Goal: Communication & Community: Answer question/provide support

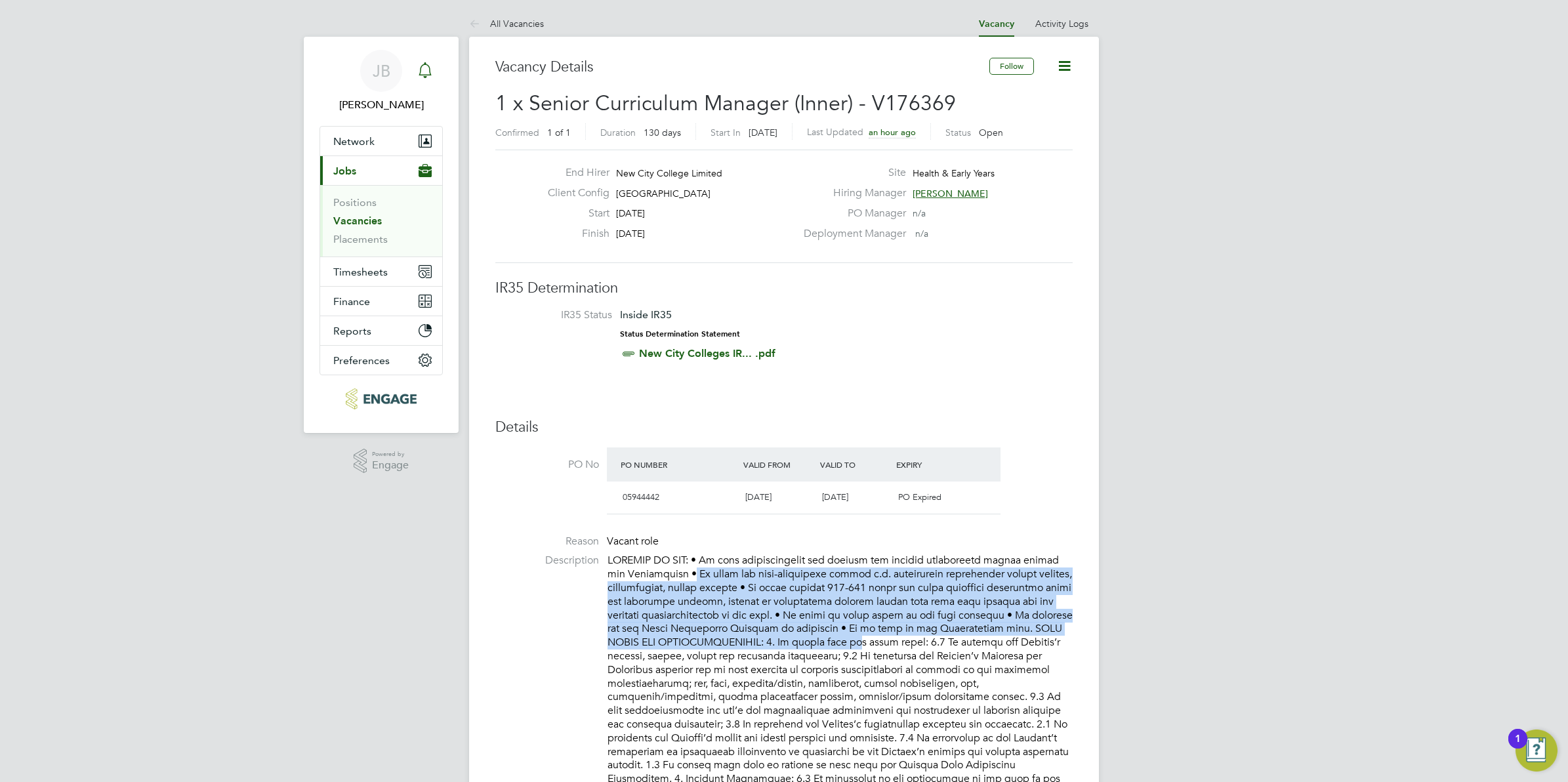
click at [430, 67] on icon "Main navigation" at bounding box center [425, 71] width 16 height 16
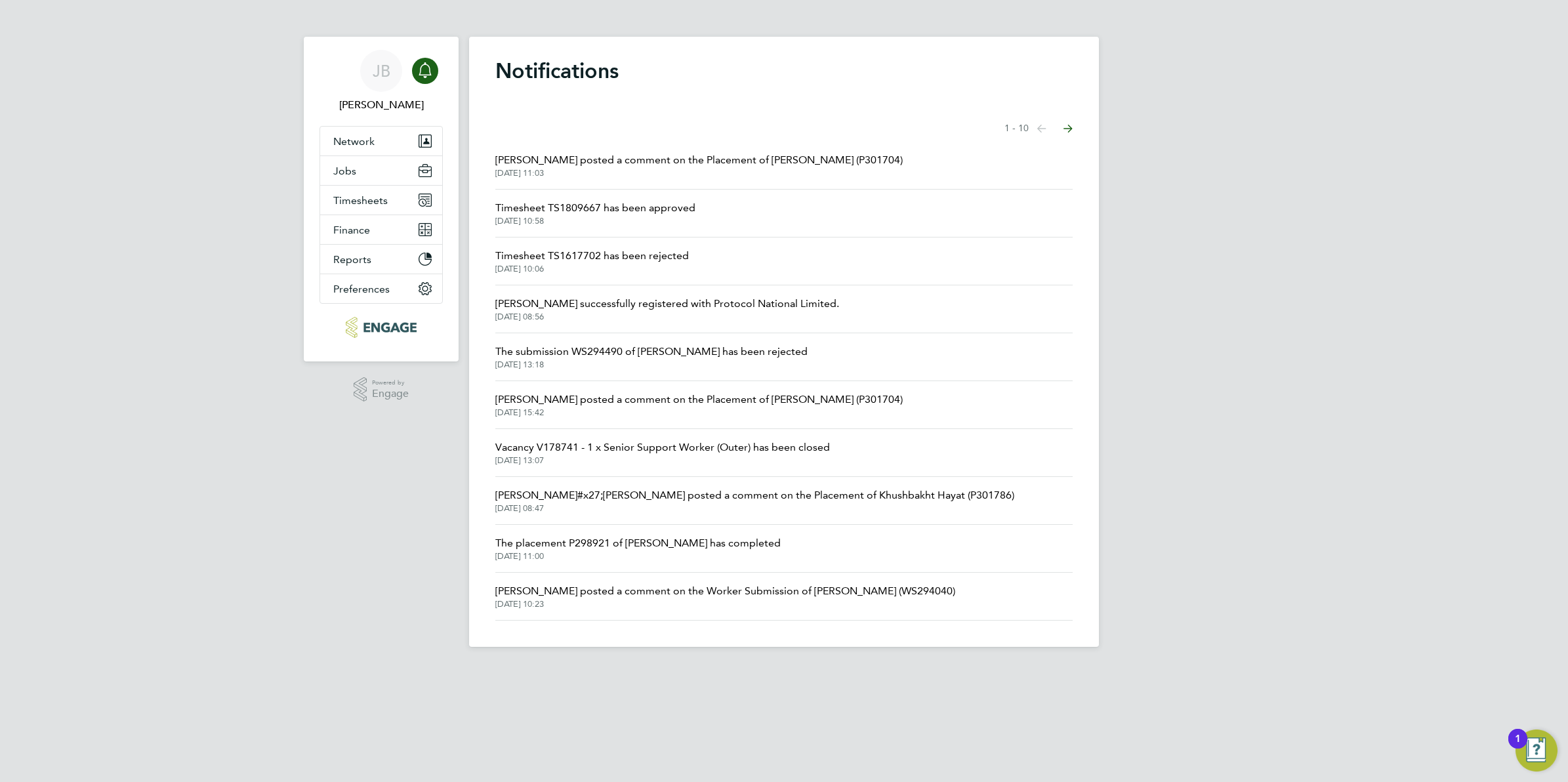
click at [602, 160] on span "Rufena Haque posted a comment on the Placement of Margaret Watkinson (P301704)" at bounding box center [699, 160] width 408 height 16
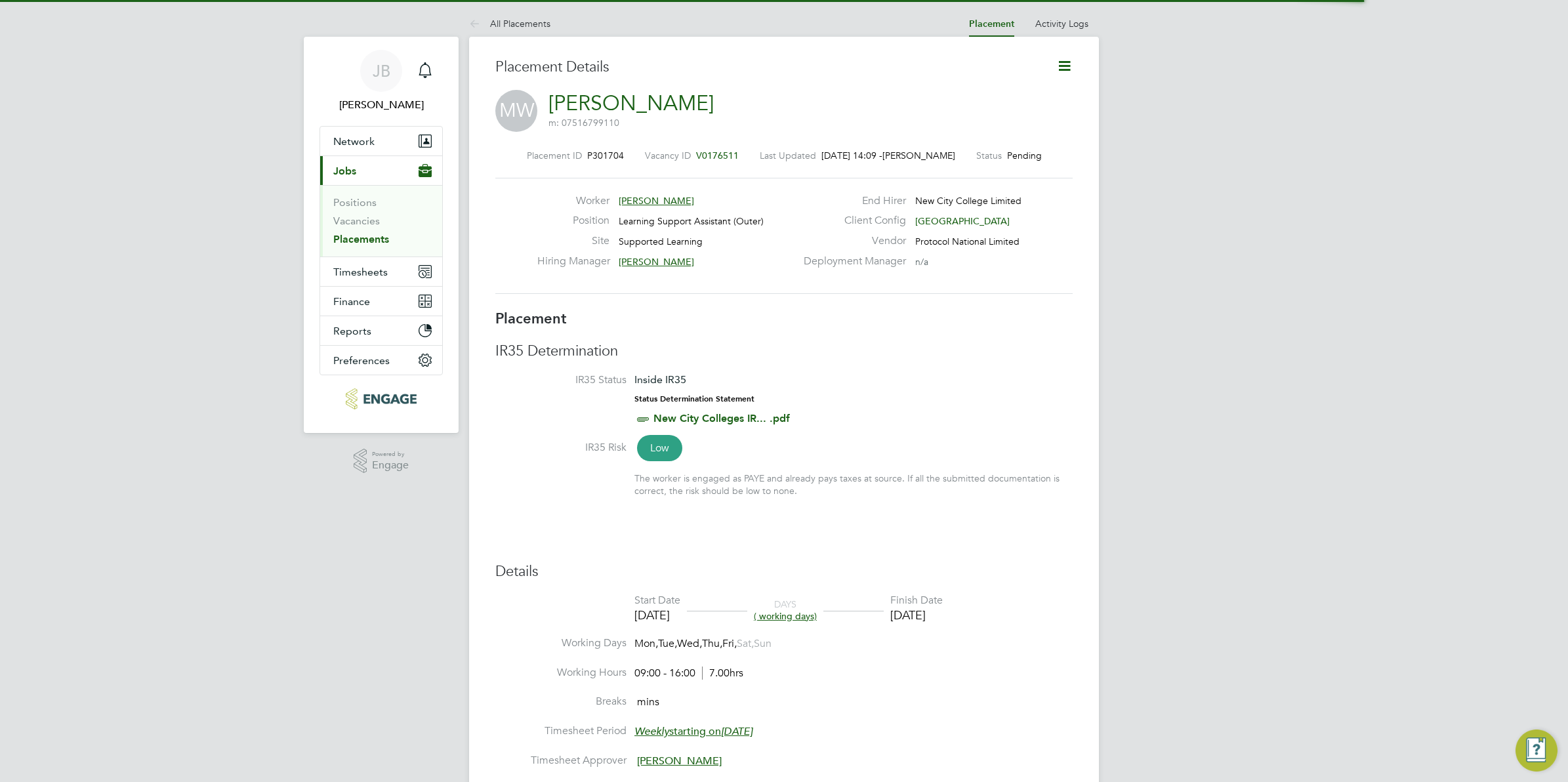
scroll to position [21, 259]
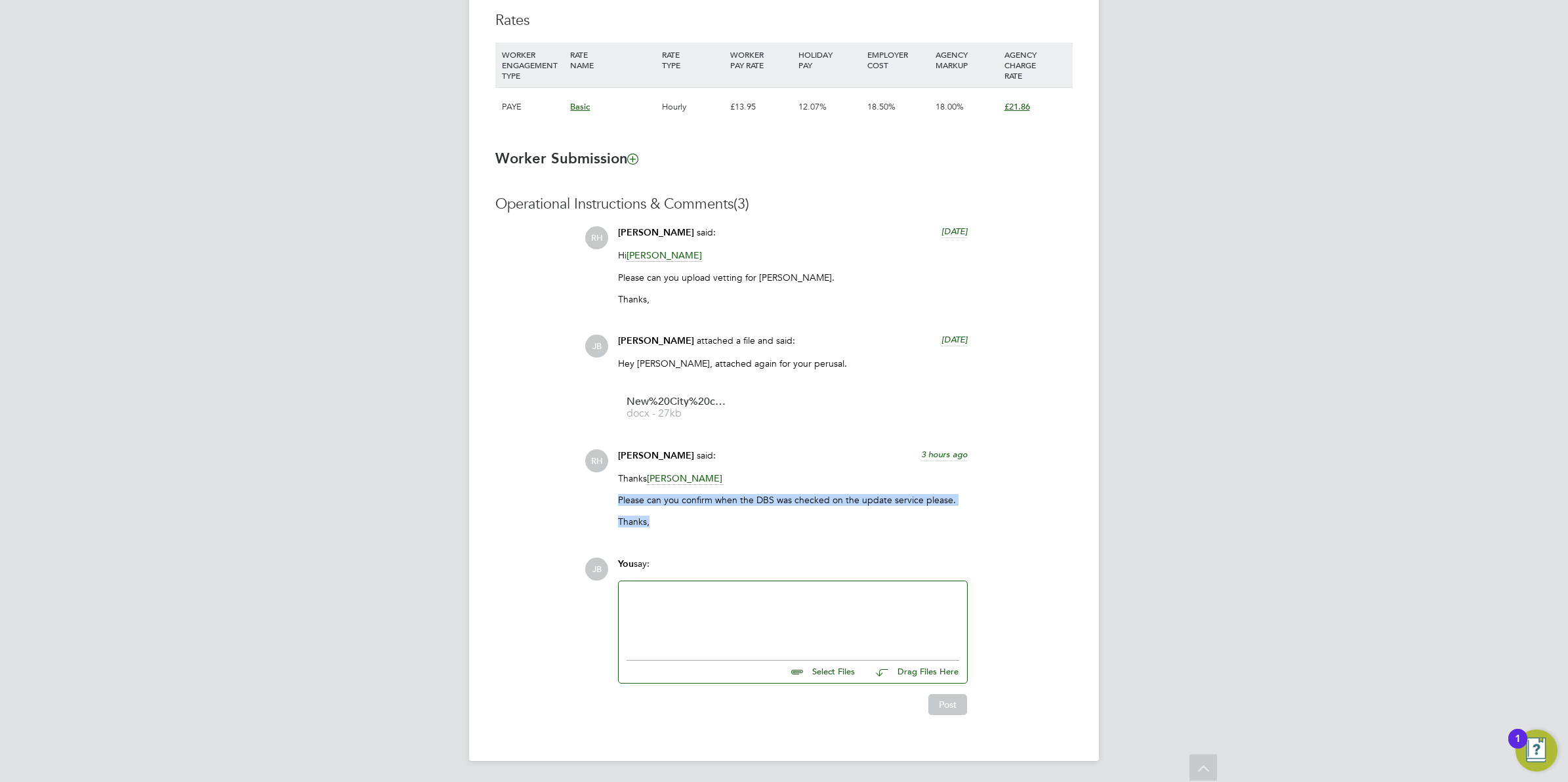
drag, startPoint x: 672, startPoint y: 521, endPoint x: 612, endPoint y: 505, distance: 62.1
click at [612, 505] on div "Rufena Haque said: 3 hours ago Thanks Josh Boulding Please can you confirm when…" at bounding box center [793, 494] width 363 height 88
drag, startPoint x: 718, startPoint y: 569, endPoint x: 684, endPoint y: 533, distance: 49.5
click at [719, 568] on div "You say:" at bounding box center [793, 568] width 350 height 23
drag, startPoint x: 674, startPoint y: 523, endPoint x: 611, endPoint y: 476, distance: 78.6
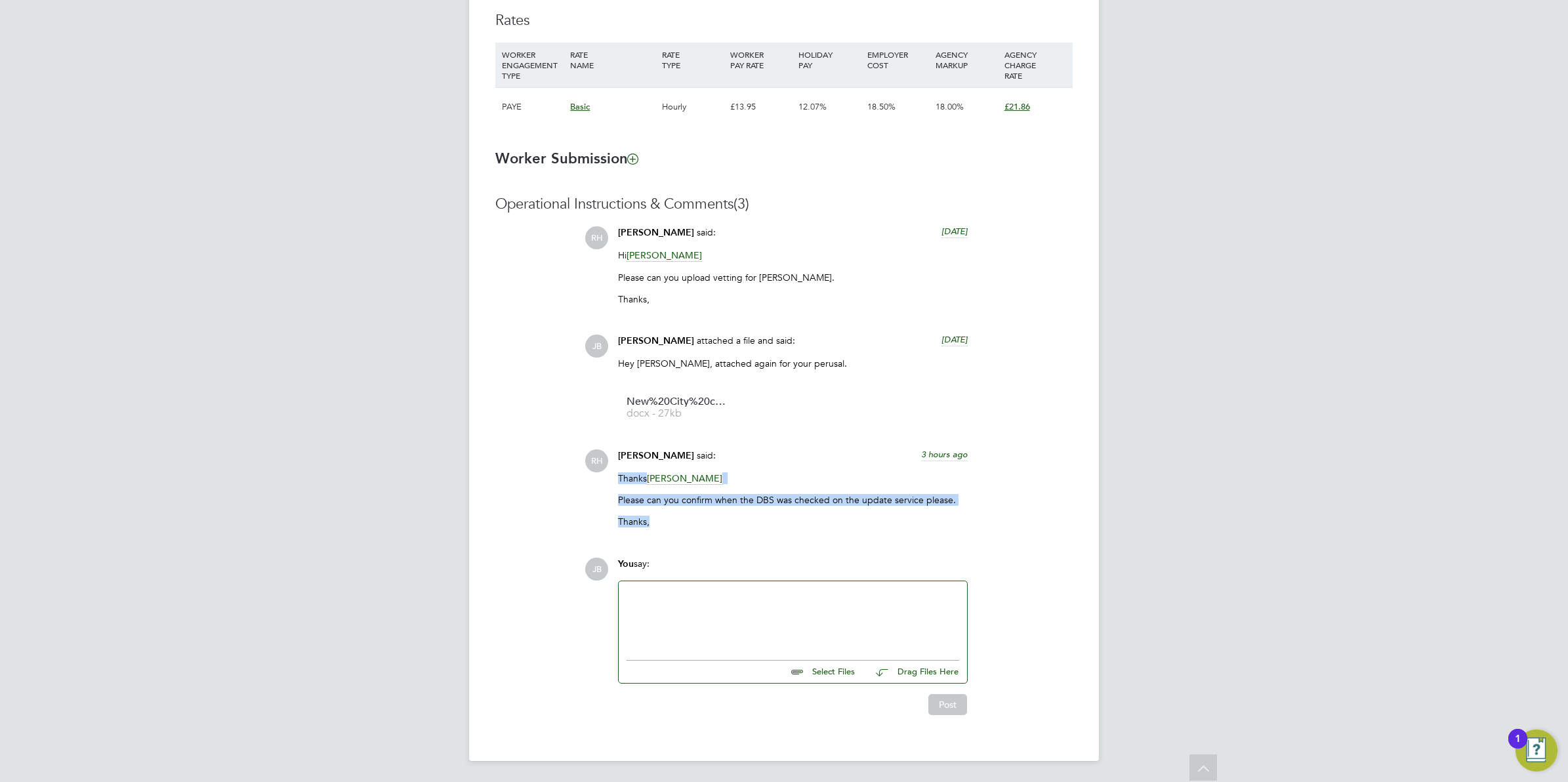
click at [612, 476] on div "Rufena Haque said: 3 hours ago Thanks Josh Boulding Please can you confirm when…" at bounding box center [793, 494] width 363 height 88
copy div "Thanks Josh Boulding Please can you confirm when the DBS was checked on the upd…"
click at [559, 454] on div "Operational Instructions & Comments (3) RH Rufena Haque said: 3 days ago Hi Jos…" at bounding box center [783, 455] width 577 height 520
drag, startPoint x: 769, startPoint y: 652, endPoint x: 766, endPoint y: 644, distance: 8.5
click at [769, 651] on div "Select Files Drag Files Here Drop your files here" at bounding box center [793, 631] width 350 height 103
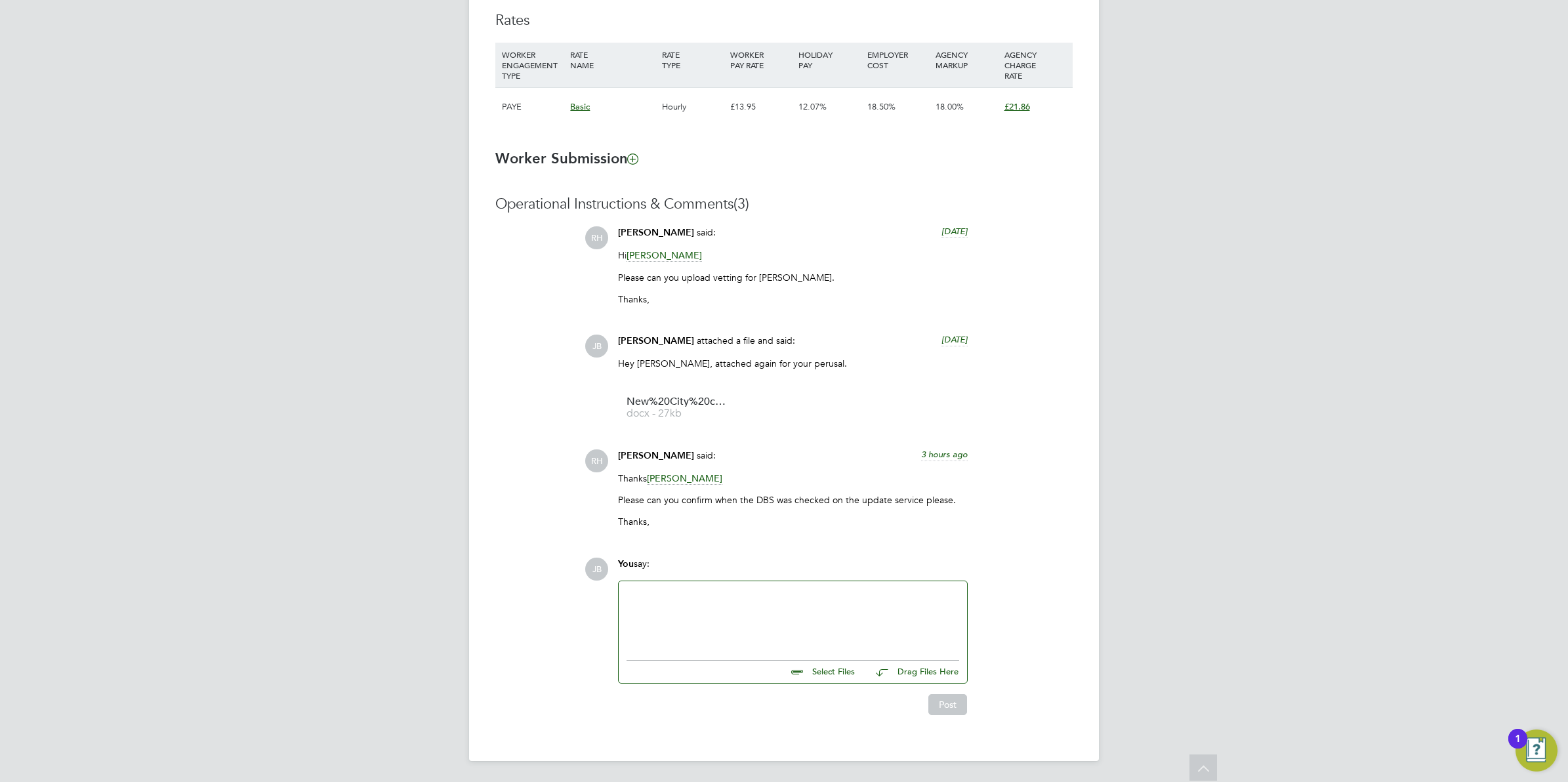
click at [718, 617] on div at bounding box center [792, 617] width 332 height 57
click at [835, 624] on div at bounding box center [792, 617] width 332 height 57
click at [555, 522] on div "Operational Instructions & Comments (3) RH Rufena Haque said: 3 days ago Hi Jos…" at bounding box center [783, 455] width 577 height 520
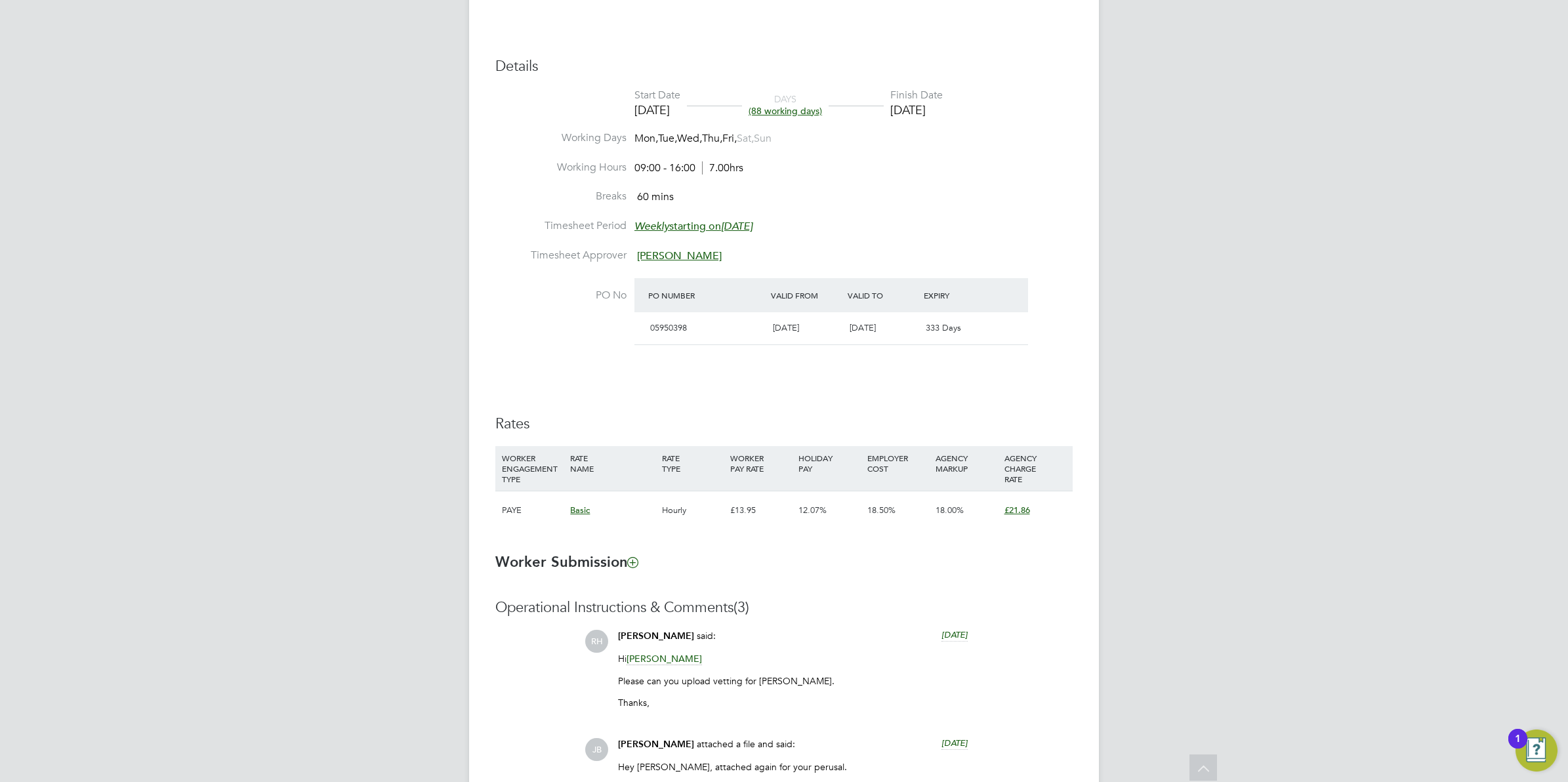
scroll to position [501, 0]
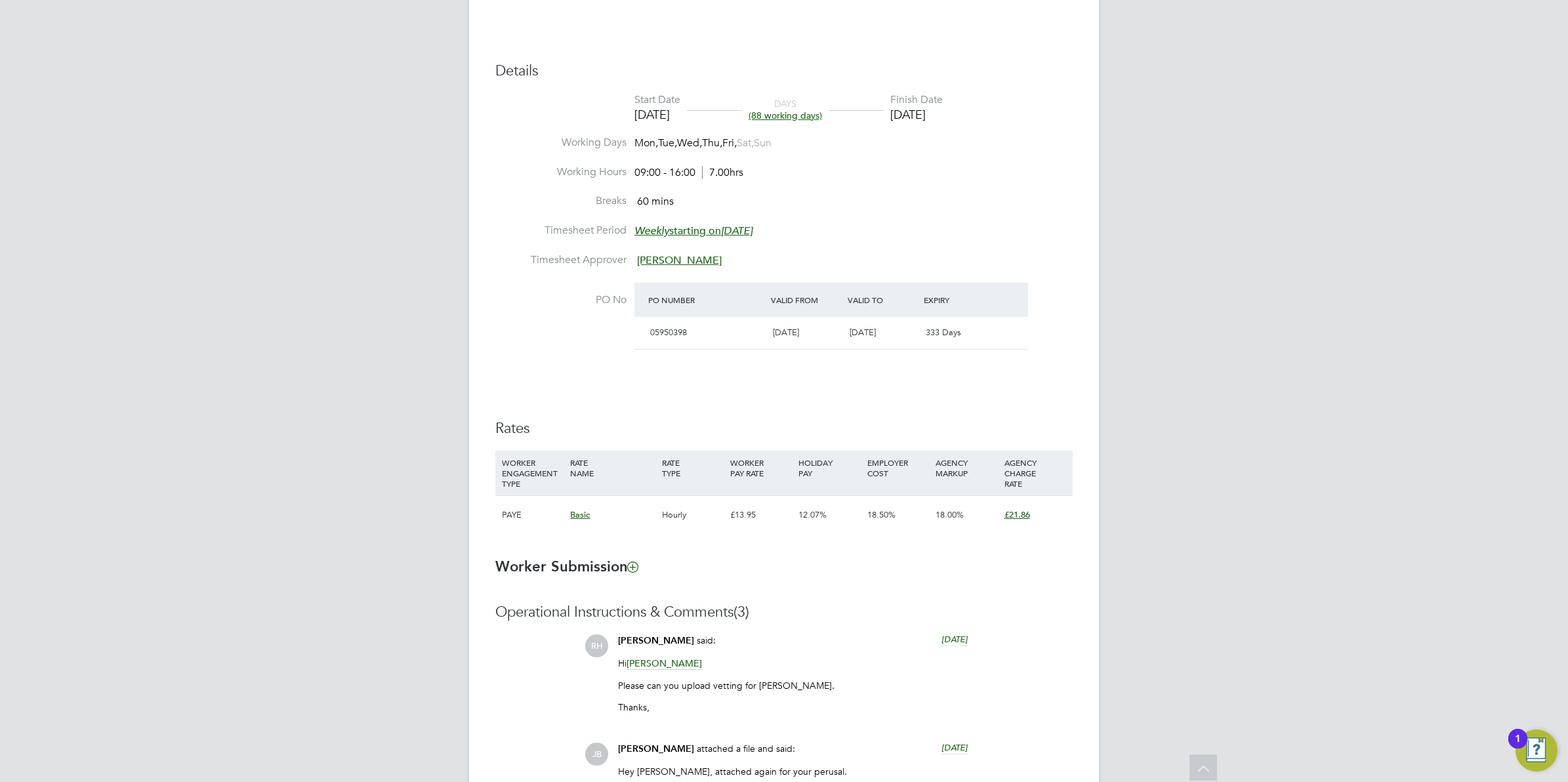
drag, startPoint x: 582, startPoint y: 325, endPoint x: 585, endPoint y: 351, distance: 26.2
click at [585, 351] on li "PO No PO Number Valid From Valid To Expiry 05950398 01 Aug 2025 31 Jul 2026 333…" at bounding box center [783, 325] width 577 height 84
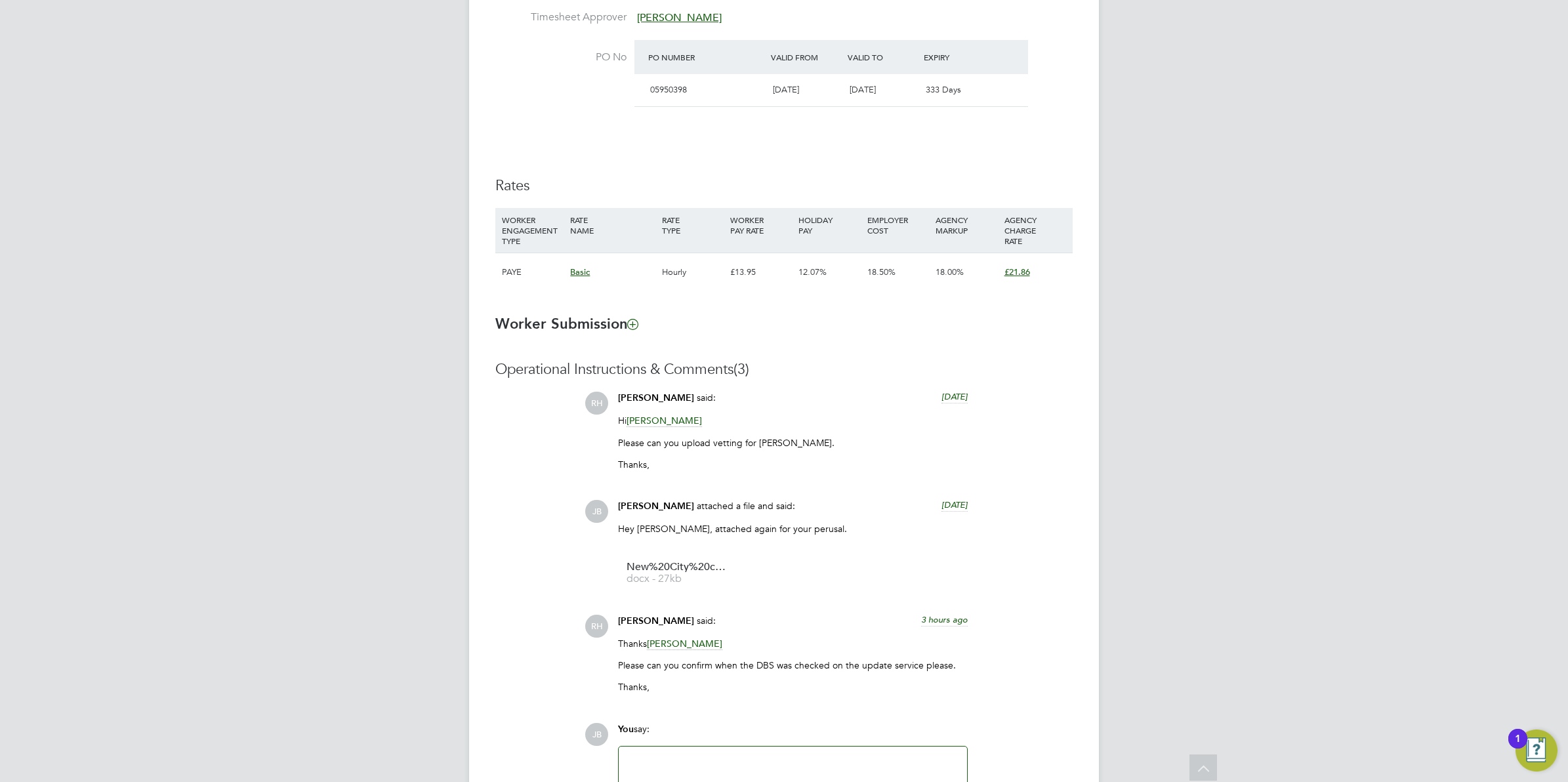
scroll to position [910, 0]
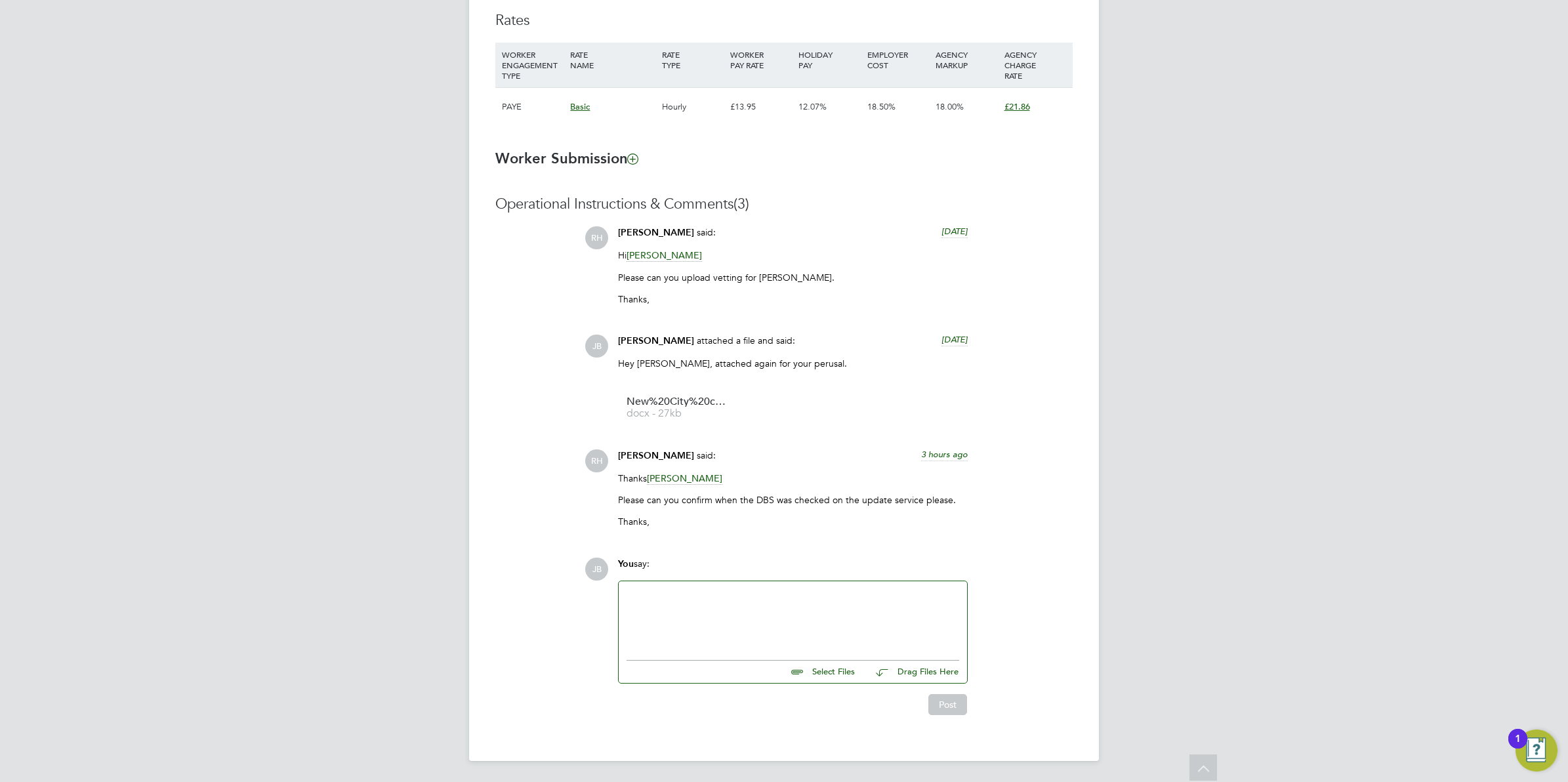
click at [669, 604] on div at bounding box center [792, 617] width 332 height 57
click at [669, 404] on span "New%20City%20college%20-%20Candidate%20Vetting%20Form%20-%20MW" at bounding box center [678, 402] width 105 height 10
drag, startPoint x: 708, startPoint y: 527, endPoint x: 640, endPoint y: 519, distance: 68.5
click at [626, 503] on div "Thanks Josh Boulding Please can you confirm when the DBS was checked on the upd…" at bounding box center [793, 505] width 350 height 66
drag, startPoint x: 640, startPoint y: 519, endPoint x: 744, endPoint y: 529, distance: 104.5
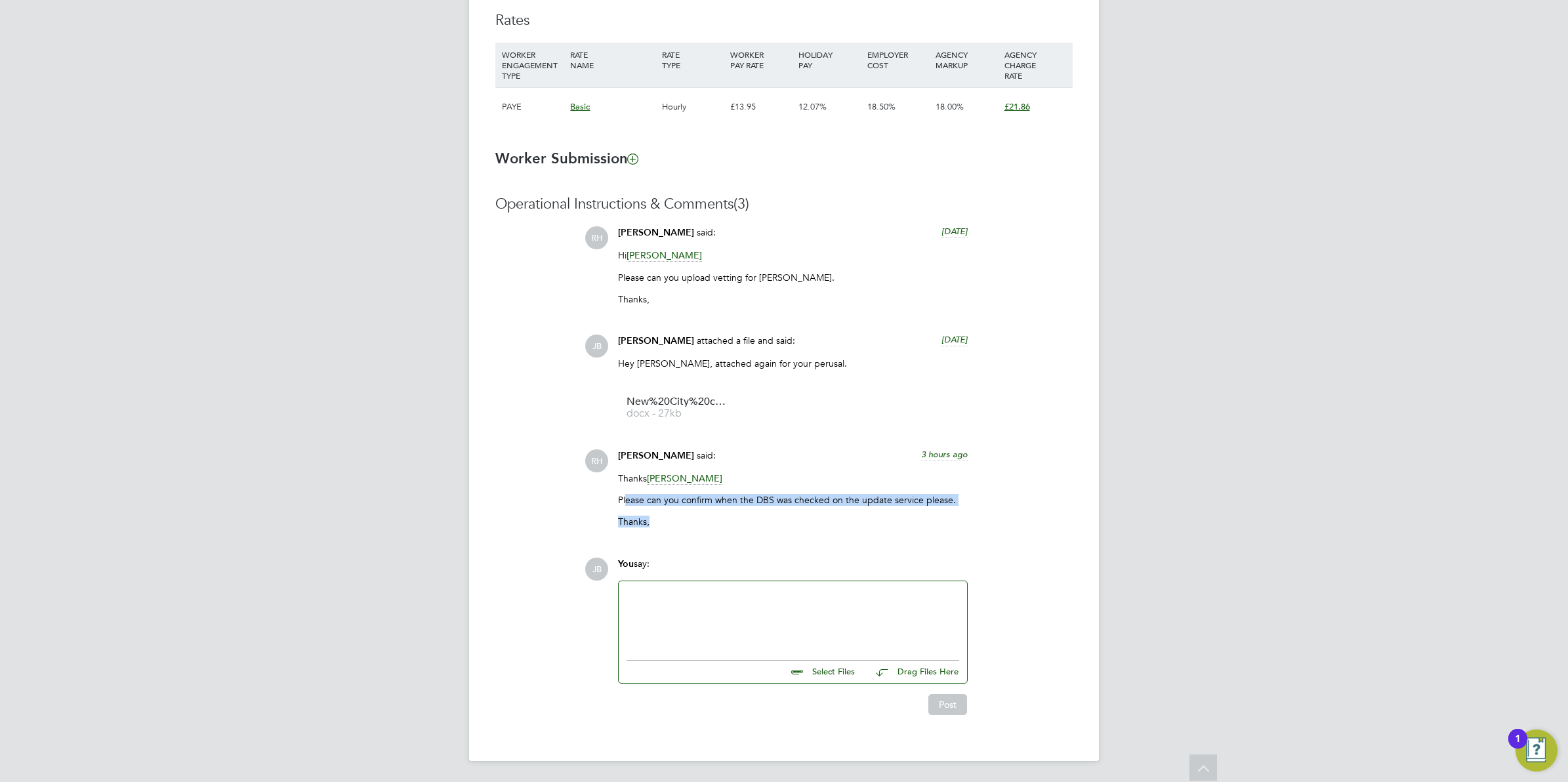
click at [746, 530] on div "Thanks Josh Boulding Please can you confirm when the DBS was checked on the upd…" at bounding box center [793, 505] width 350 height 66
click at [742, 528] on div "Thanks Josh Boulding Please can you confirm when the DBS was checked on the upd…" at bounding box center [793, 505] width 350 height 66
drag, startPoint x: 615, startPoint y: 499, endPoint x: 784, endPoint y: 499, distance: 169.0
click at [784, 499] on div "Rufena Haque said: 3 hours ago Thanks Josh Boulding Please can you confirm when…" at bounding box center [793, 494] width 363 height 88
drag, startPoint x: 784, startPoint y: 499, endPoint x: 827, endPoint y: 548, distance: 65.2
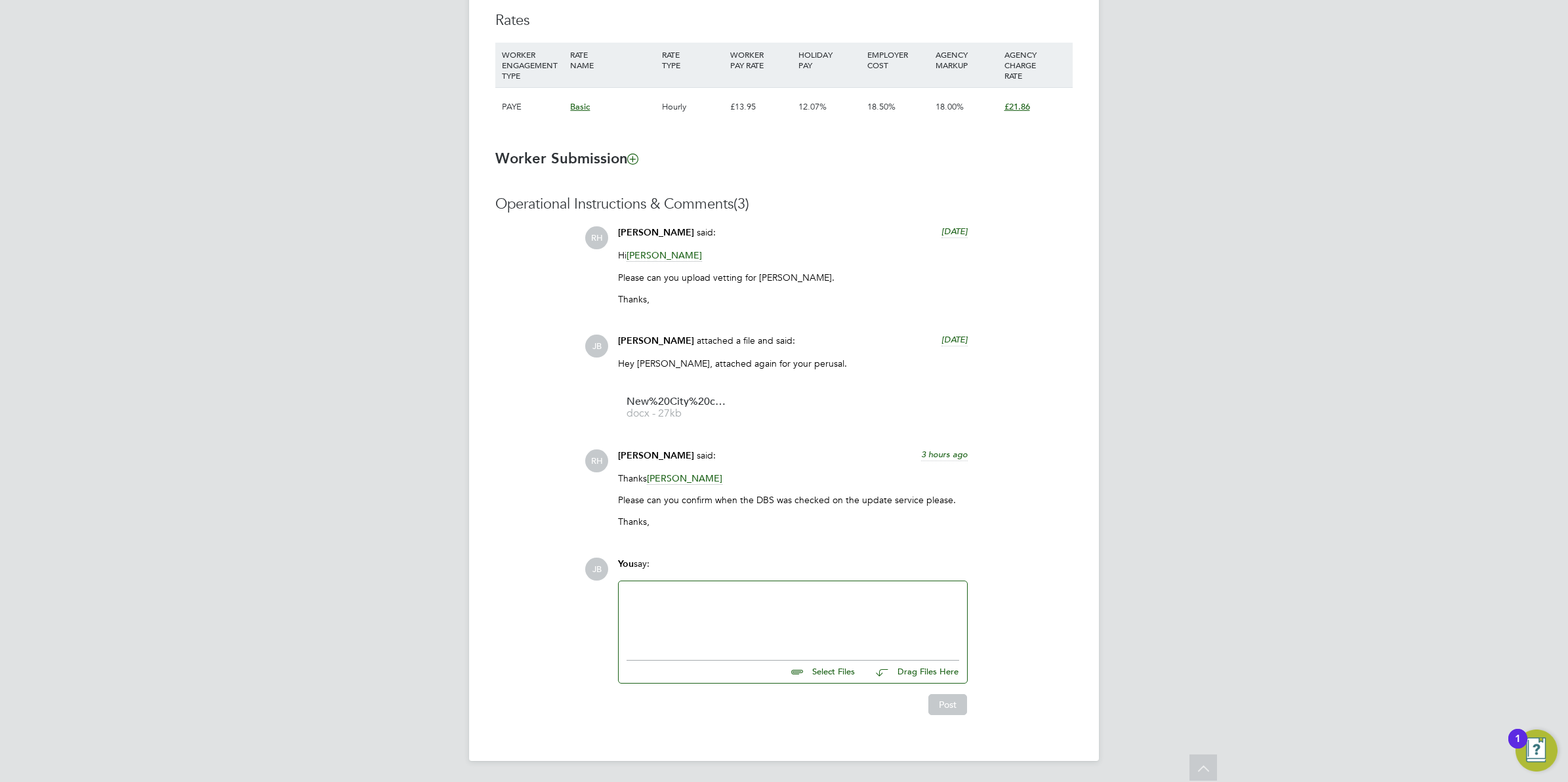
click at [827, 547] on div "Operational Instructions & Comments (3) RH Rufena Haque said: 3 days ago Hi Jos…" at bounding box center [783, 455] width 577 height 520
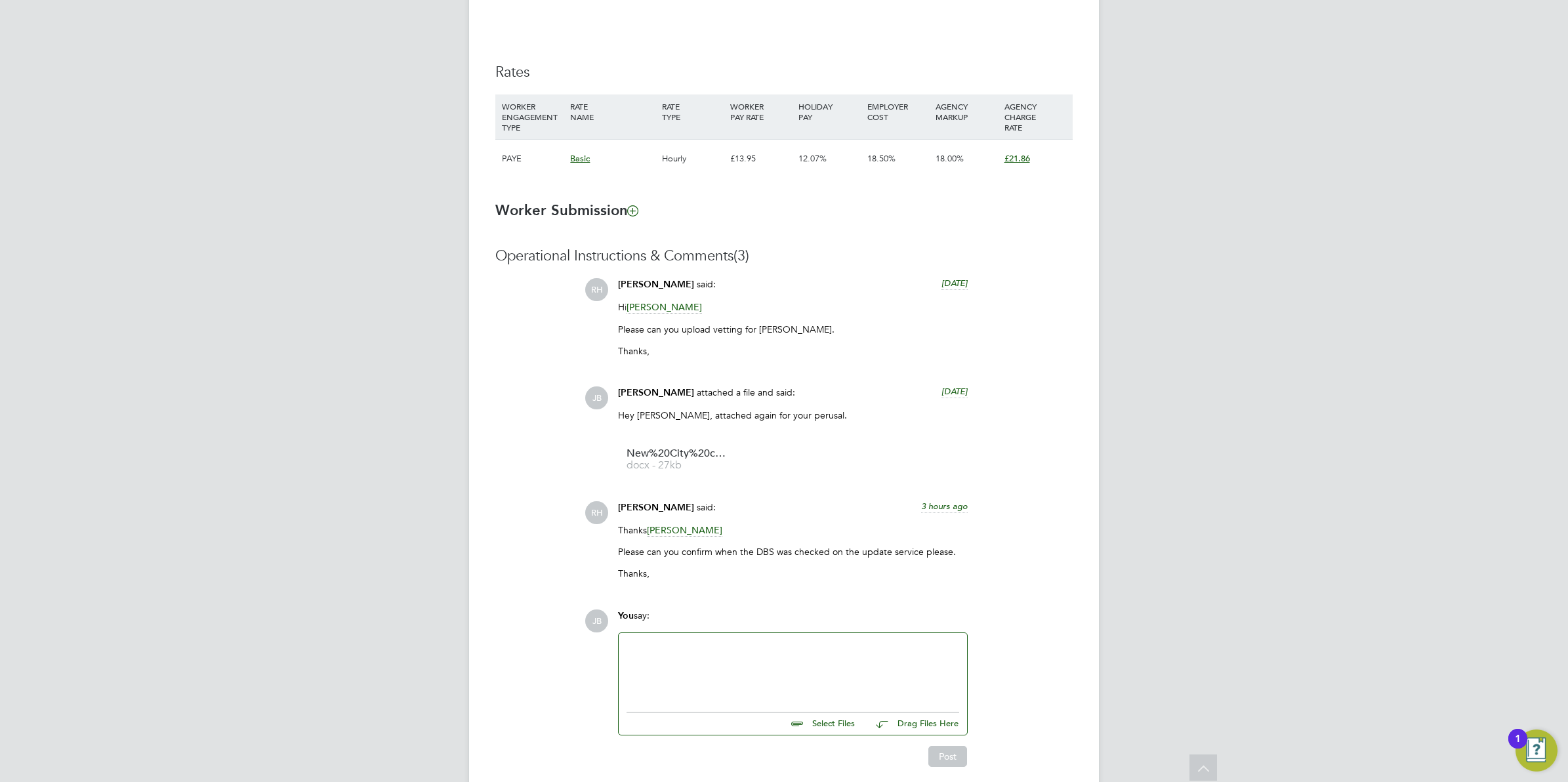
scroll to position [829, 0]
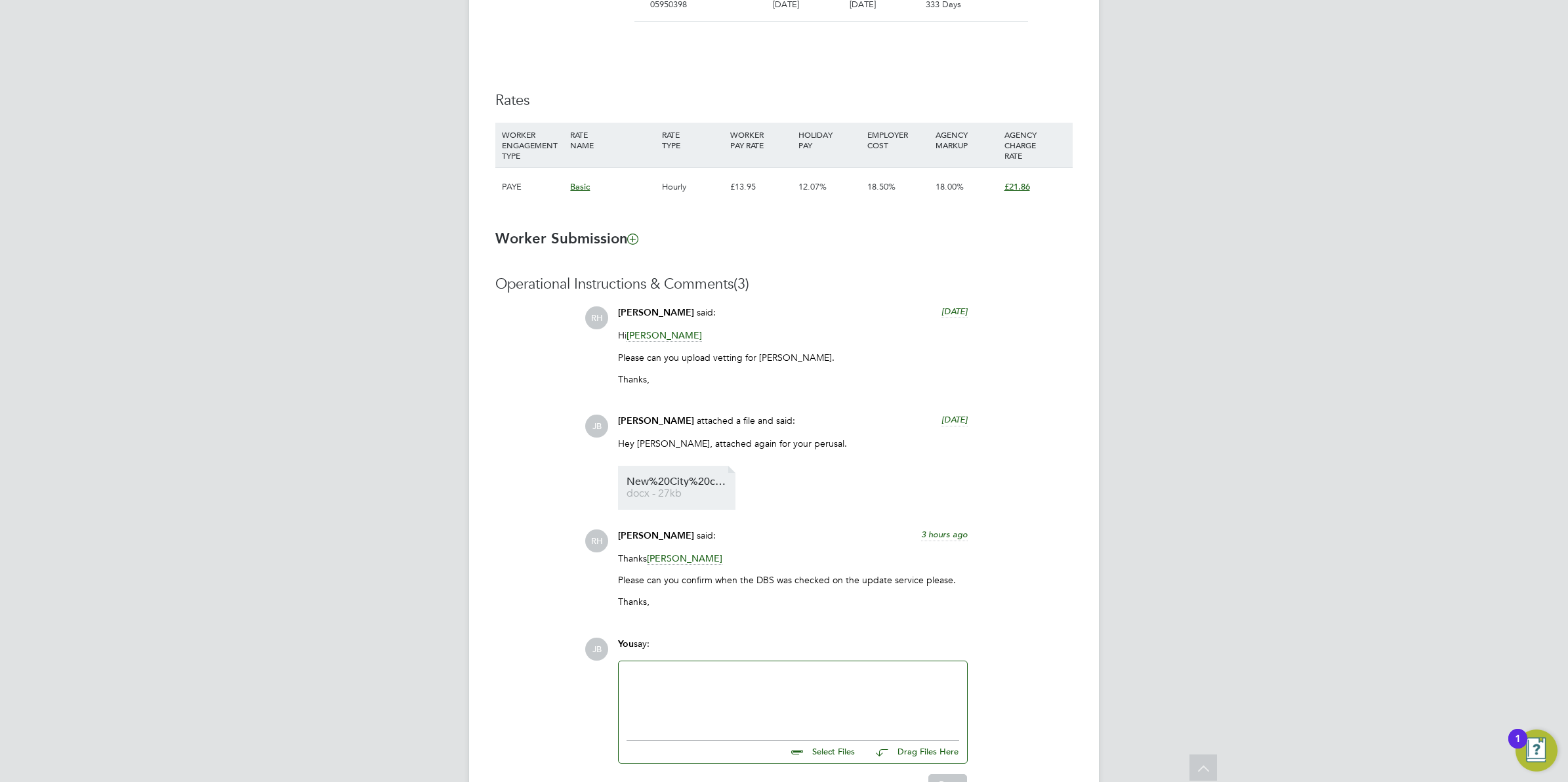
click at [670, 480] on span "New%20City%20college%20-%20Candidate%20Vetting%20Form%20-%20MW" at bounding box center [678, 482] width 105 height 10
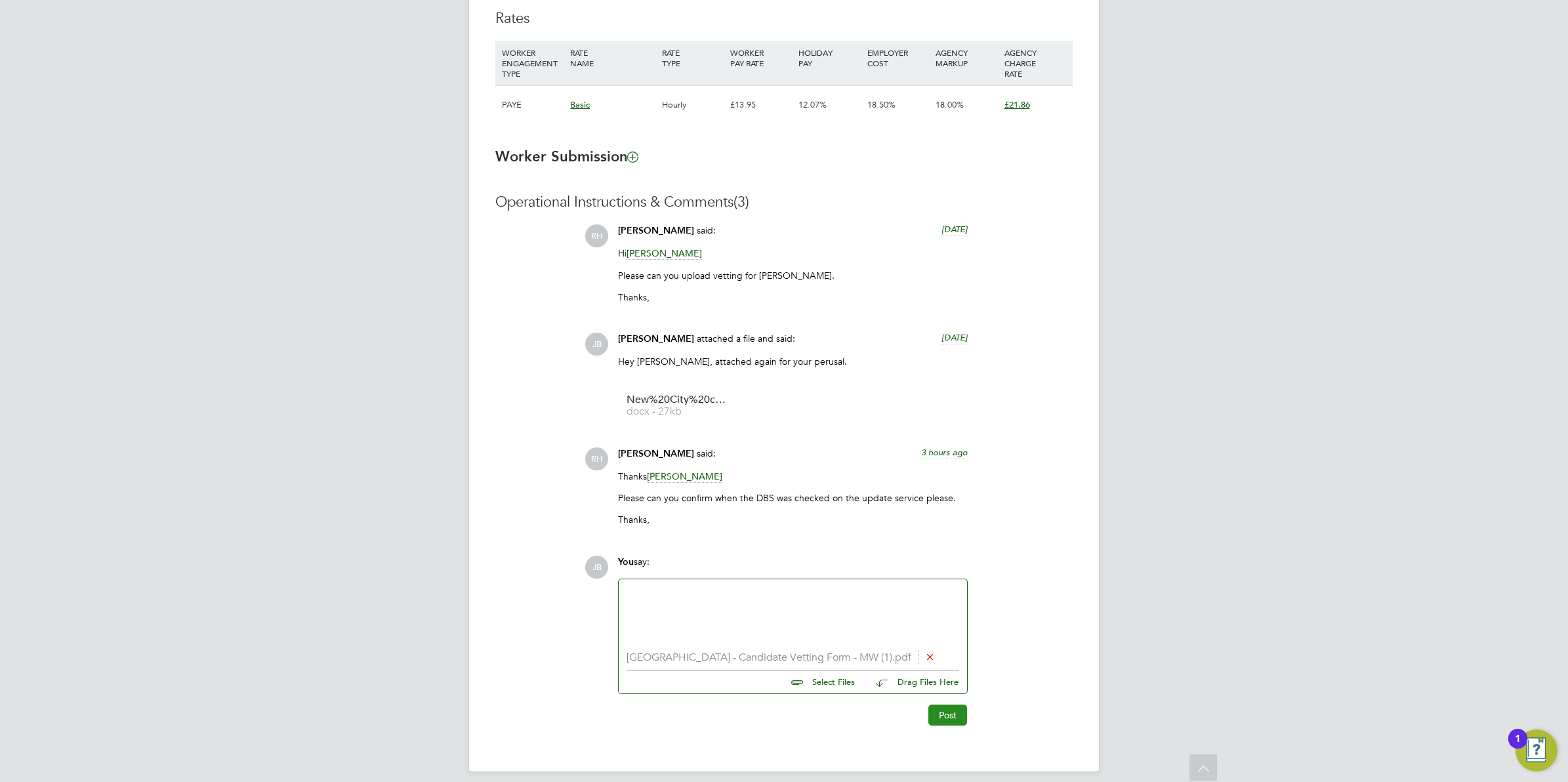
click at [950, 713] on button "Post" at bounding box center [947, 714] width 38 height 21
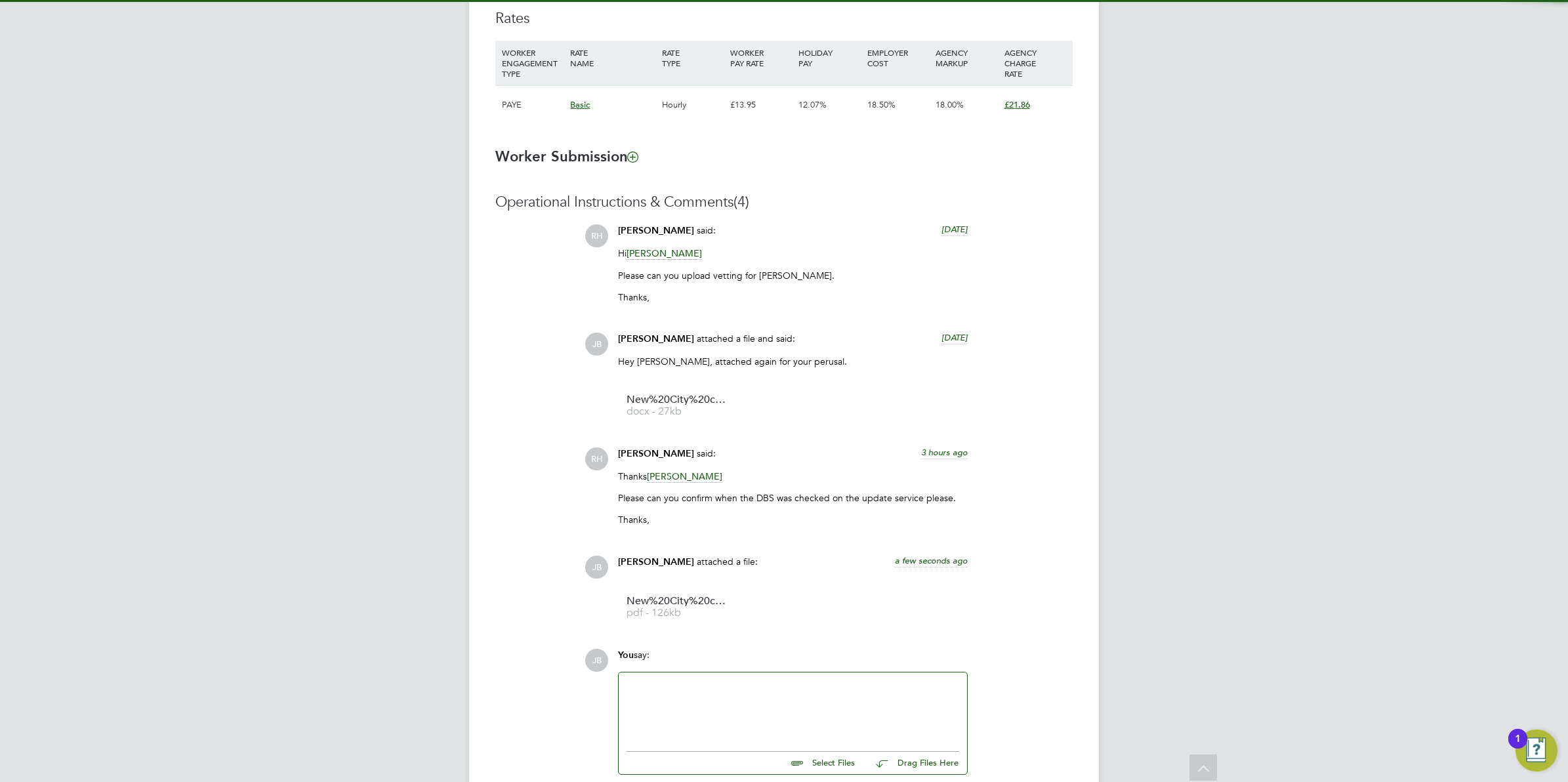
click at [690, 737] on div at bounding box center [792, 709] width 332 height 57
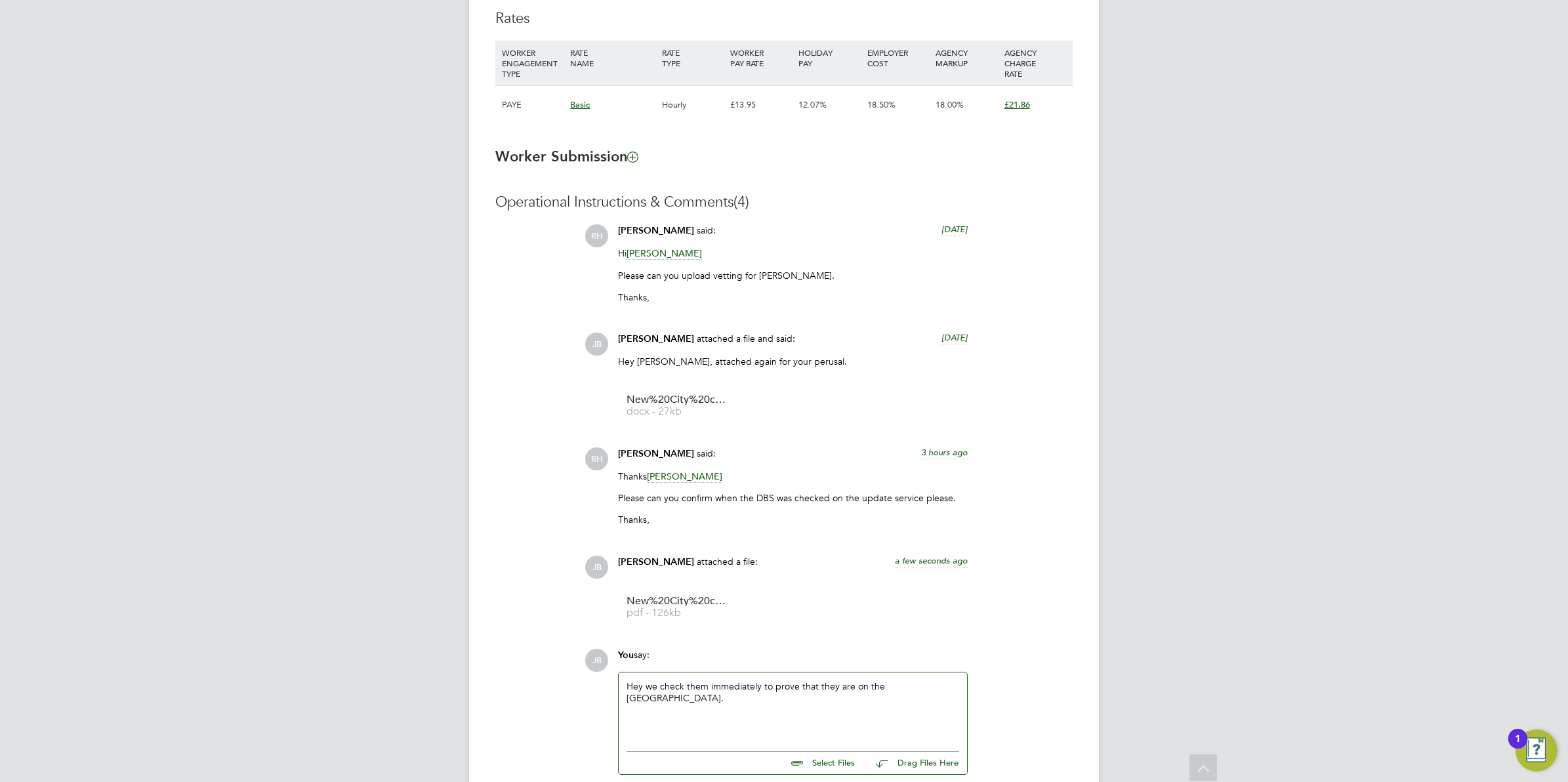
click at [912, 690] on div "Hey we check them immediately to prove that they are on the US." at bounding box center [792, 709] width 332 height 57
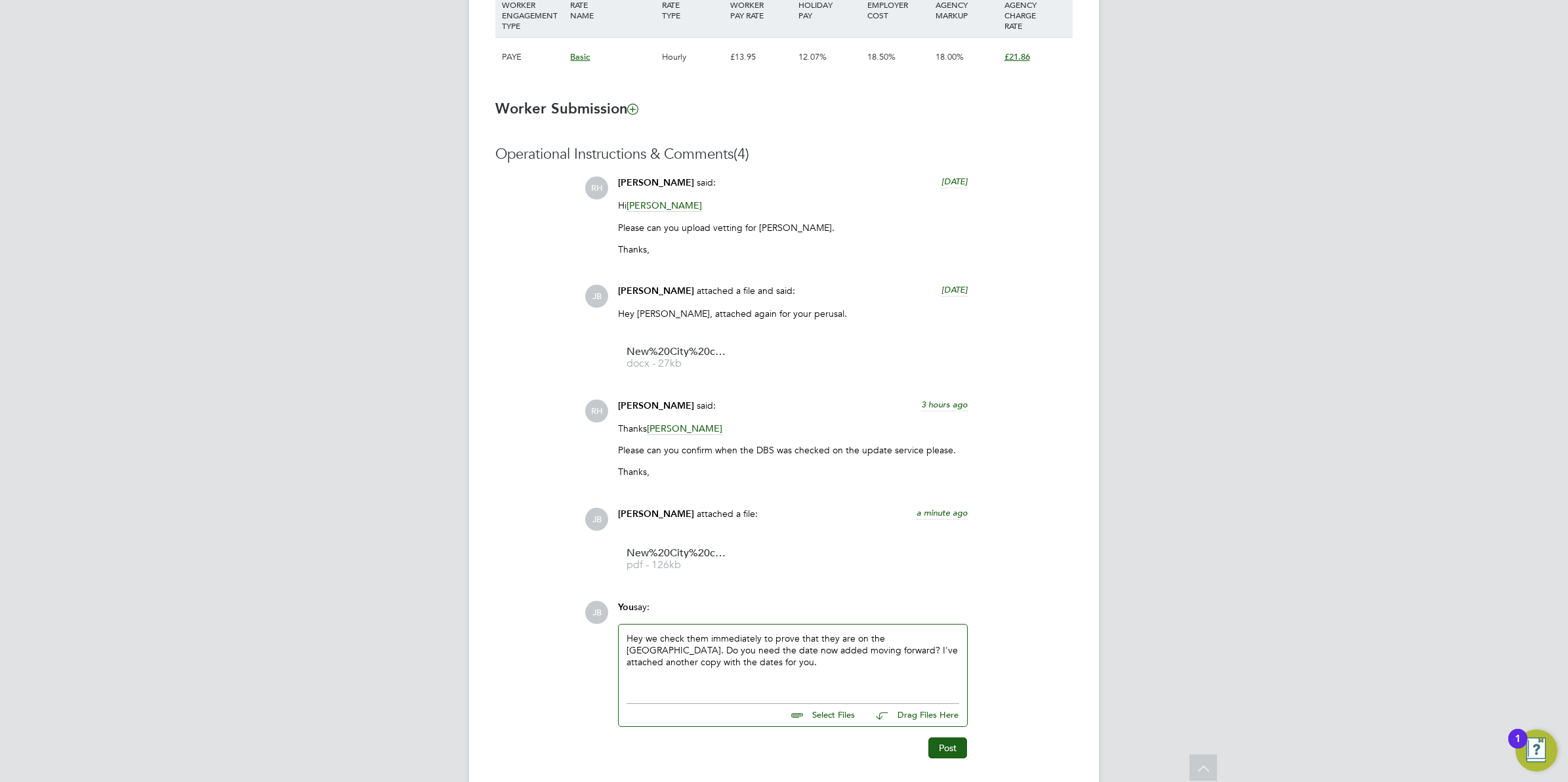
scroll to position [1004, 0]
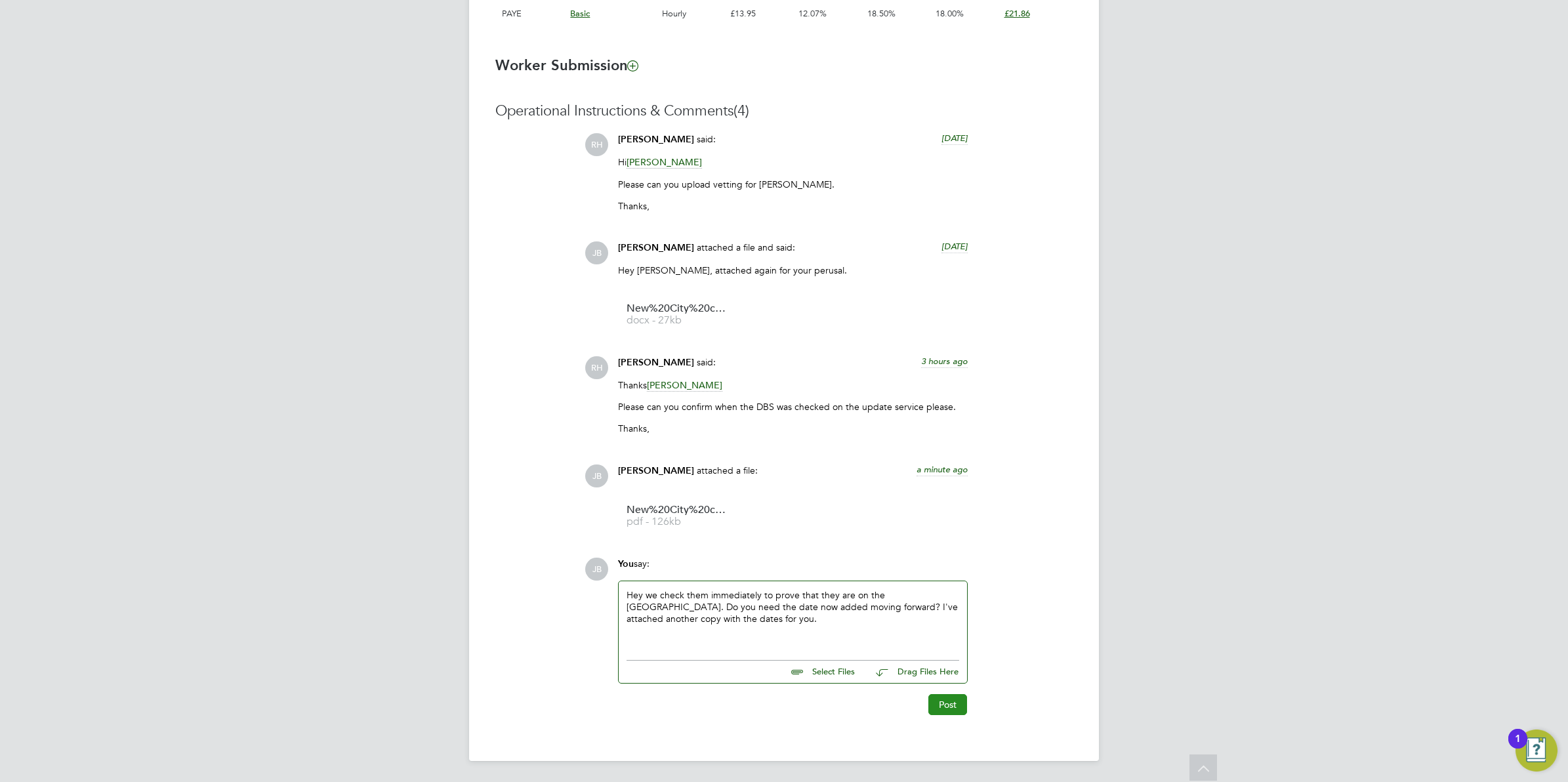
click at [944, 704] on button "Post" at bounding box center [947, 704] width 38 height 21
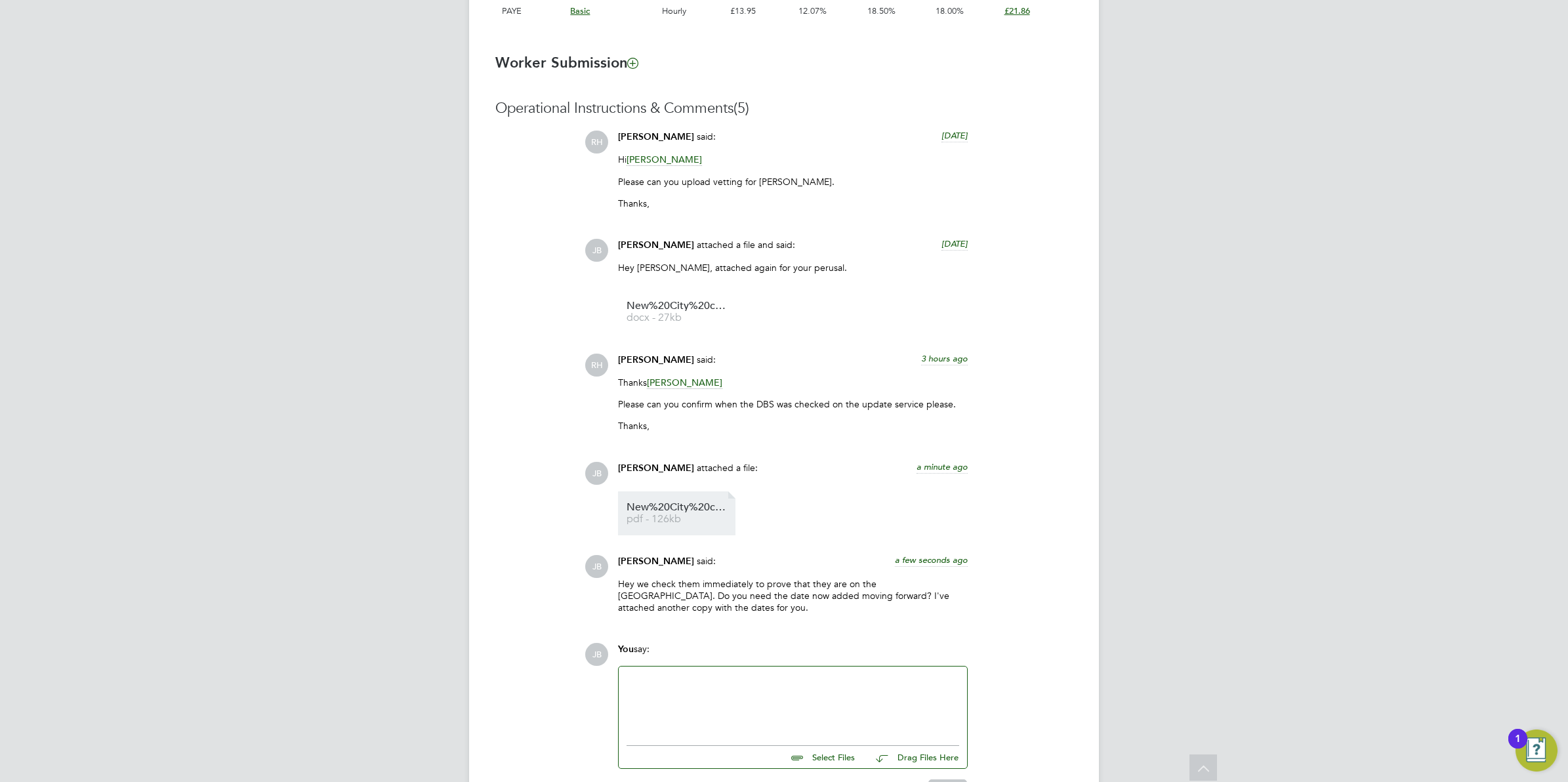
click at [661, 503] on span "New%20City%20college%20-%20Candidate%20Vetting%20Form%20-%20MW%20(1)" at bounding box center [678, 508] width 105 height 10
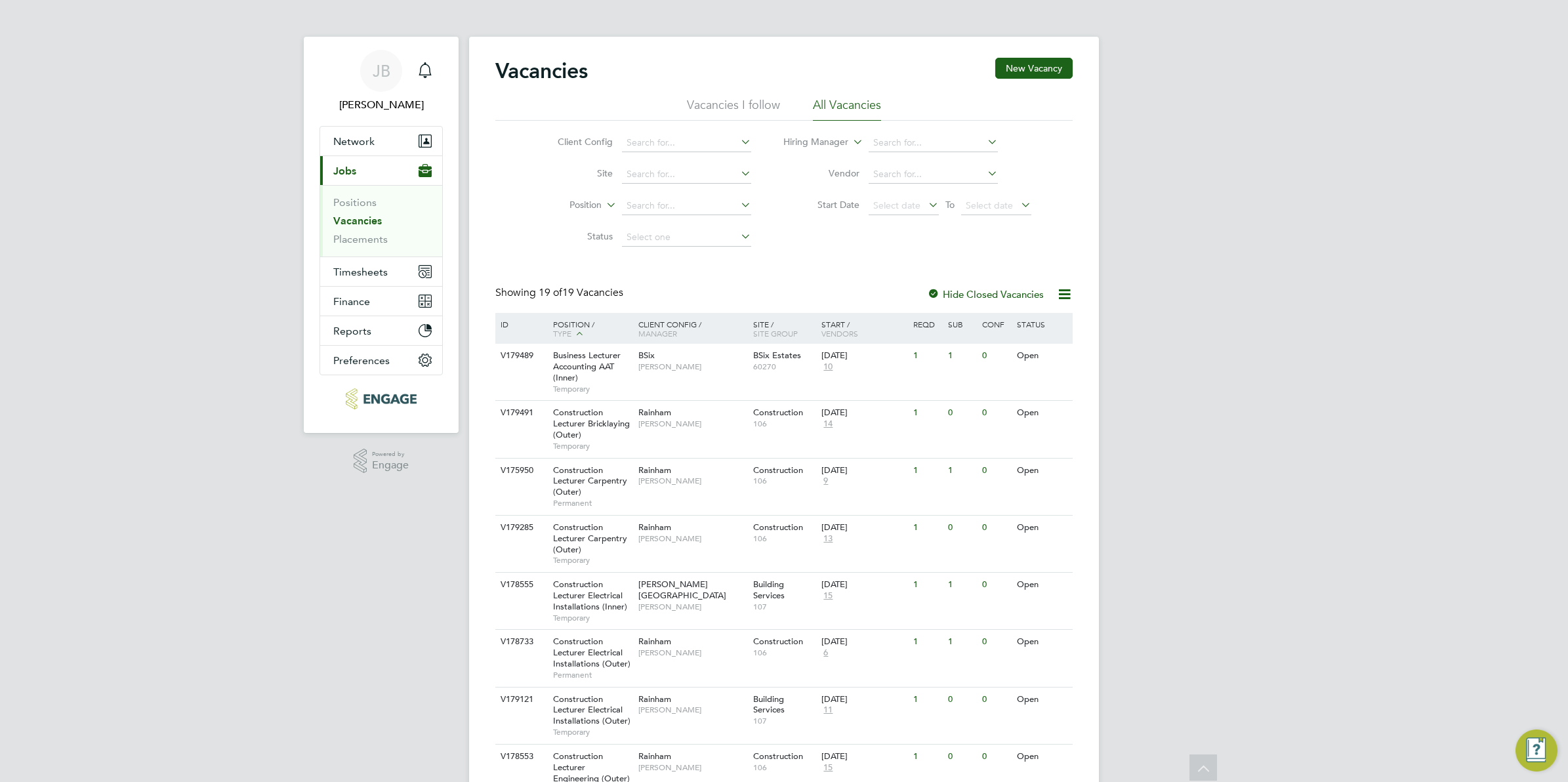
scroll to position [627, 0]
